Goal: Information Seeking & Learning: Stay updated

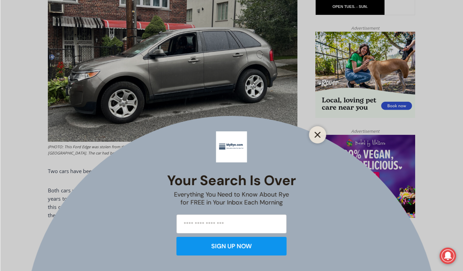
click at [319, 134] on icon "Close" at bounding box center [318, 135] width 6 height 6
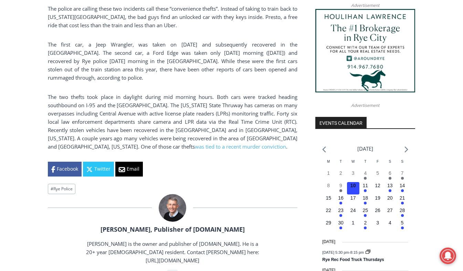
scroll to position [663, 0]
